Goal: Task Accomplishment & Management: Manage account settings

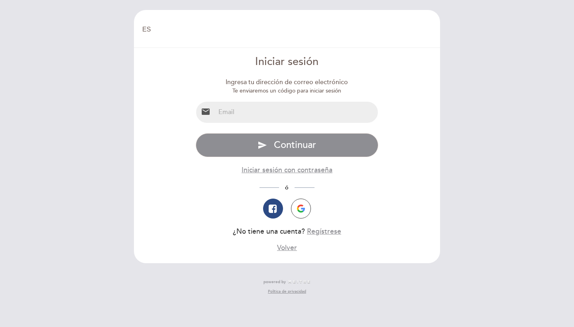
select select "es"
type input "[EMAIL_ADDRESS][DOMAIN_NAME]"
click at [287, 144] on button "send Continuar" at bounding box center [287, 145] width 183 height 24
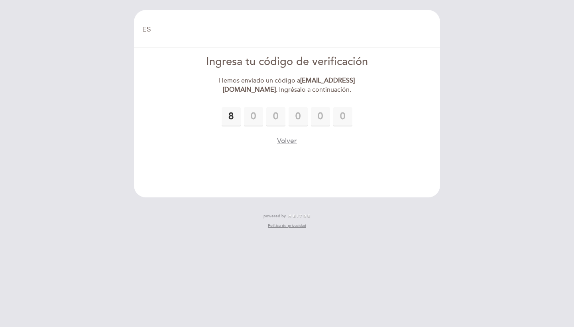
type input "8"
type input "1"
type input "9"
type input "8"
type input "1"
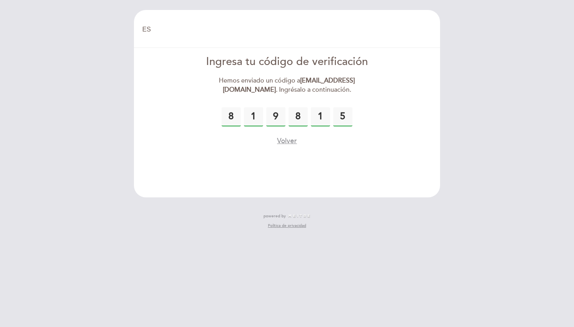
type input "5"
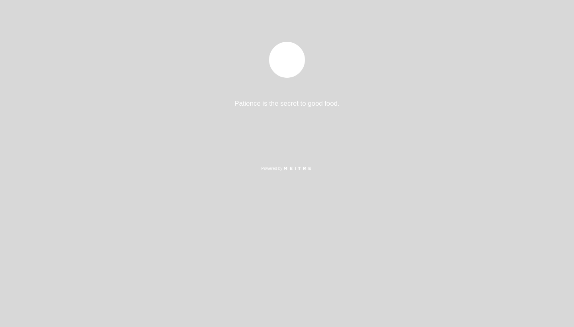
select select "es"
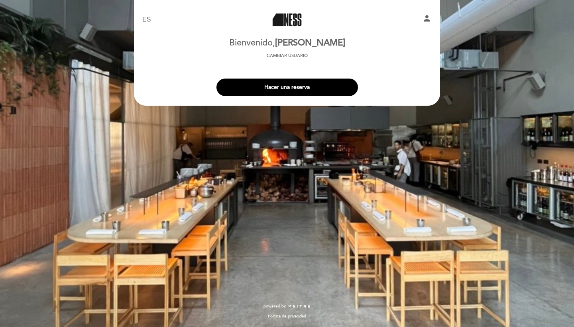
click at [427, 19] on icon "person" at bounding box center [427, 19] width 10 height 10
select select "es"
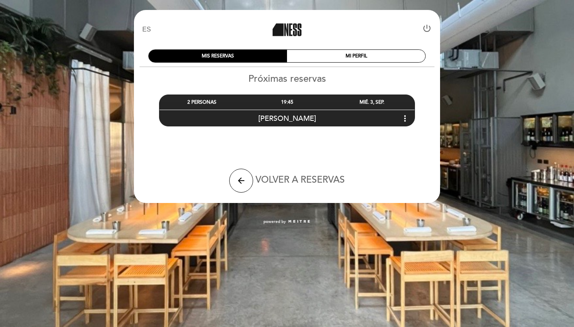
click at [427, 27] on icon "power_settings_new" at bounding box center [427, 29] width 10 height 10
select select "es"
